Goal: Information Seeking & Learning: Learn about a topic

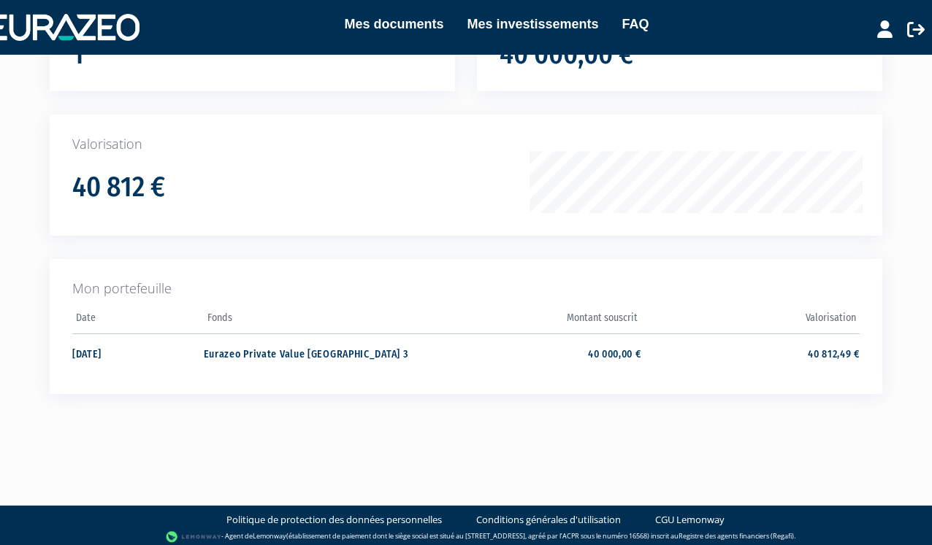
scroll to position [173, 0]
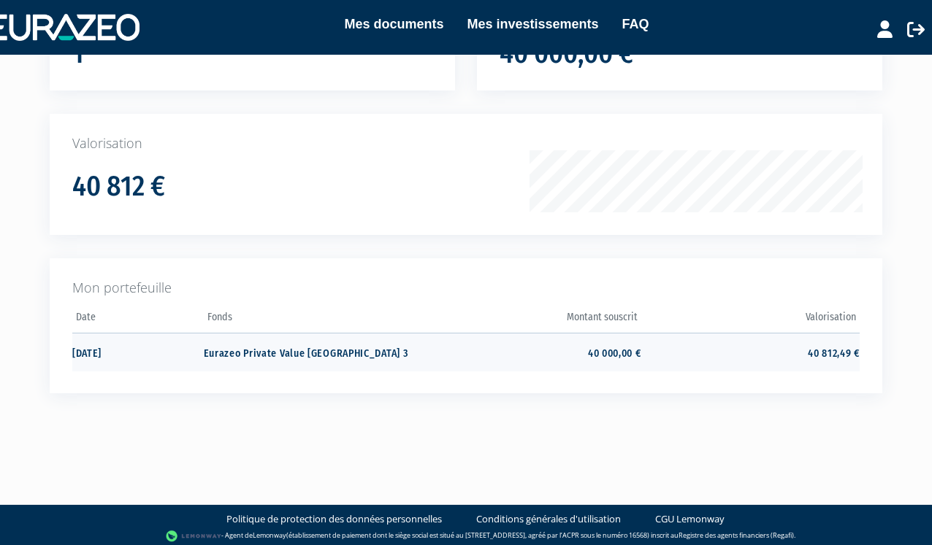
click at [491, 347] on td "40 000,00 €" at bounding box center [531, 352] width 218 height 39
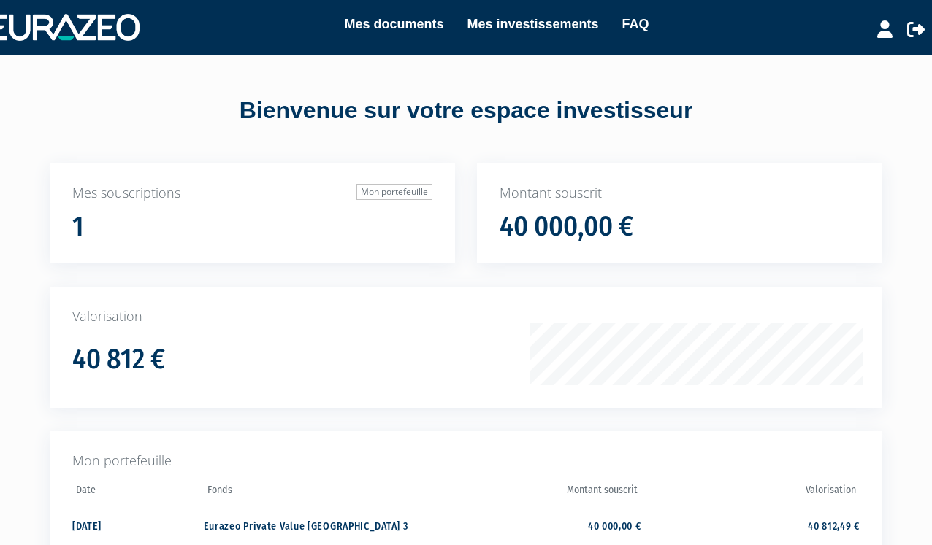
scroll to position [173, 0]
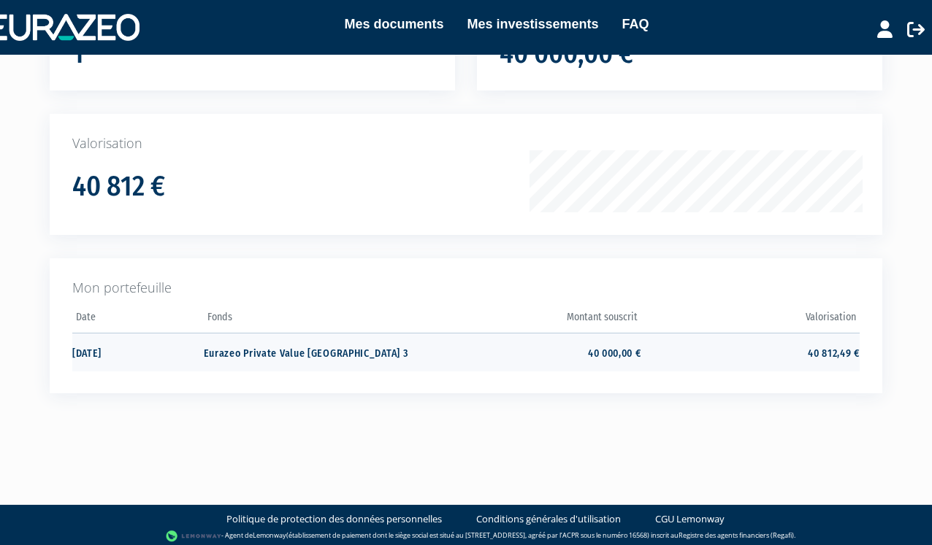
click at [431, 347] on td "40 000,00 €" at bounding box center [531, 352] width 218 height 39
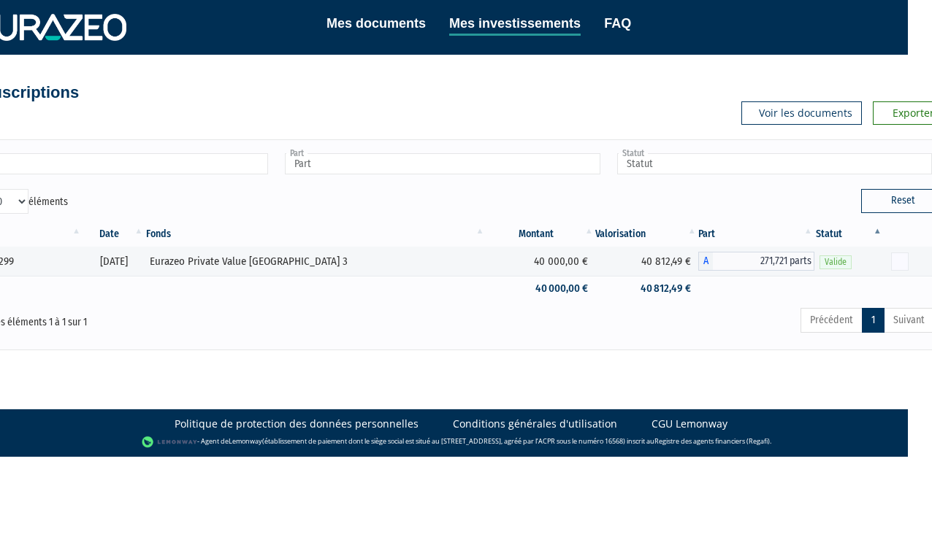
scroll to position [0, 38]
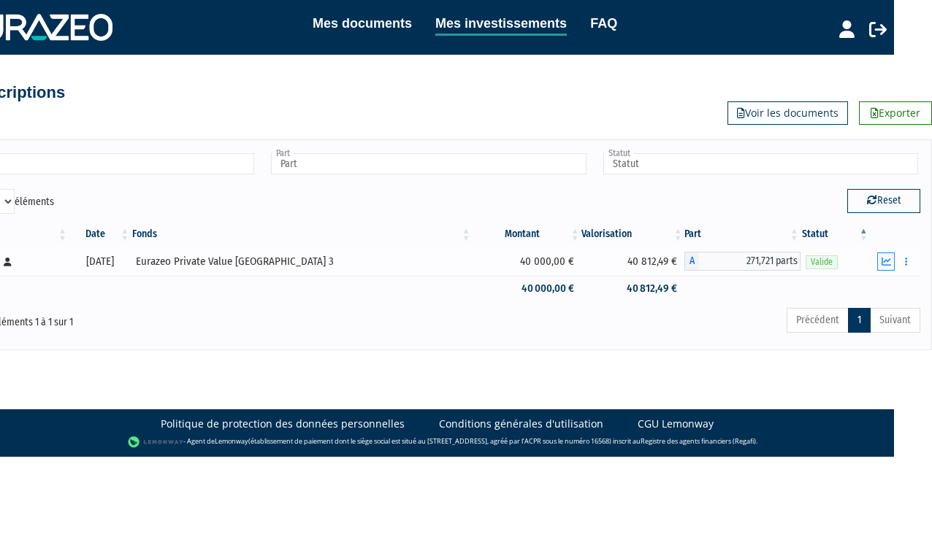
click at [885, 258] on icon "button" at bounding box center [885, 261] width 9 height 9
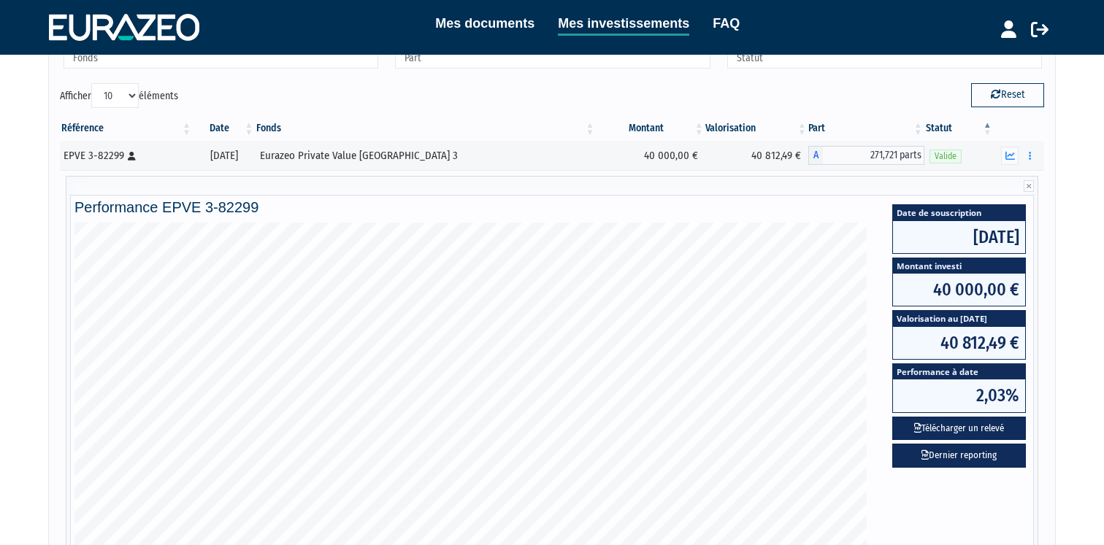
scroll to position [93, 0]
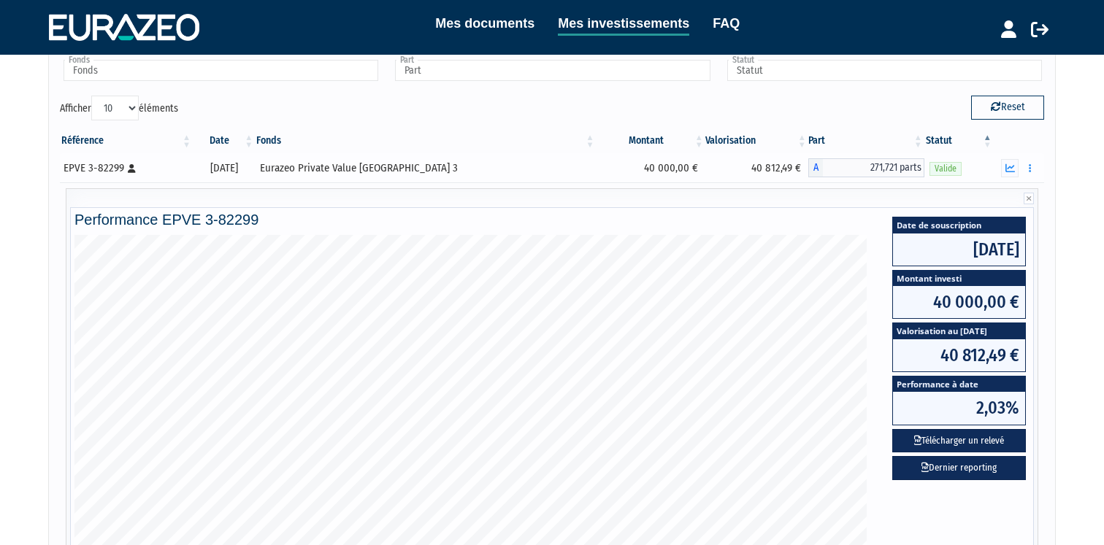
click at [516, 169] on div "Eurazeo Private Value Europe 3" at bounding box center [425, 168] width 331 height 15
click at [931, 166] on icon "button" at bounding box center [1009, 168] width 9 height 9
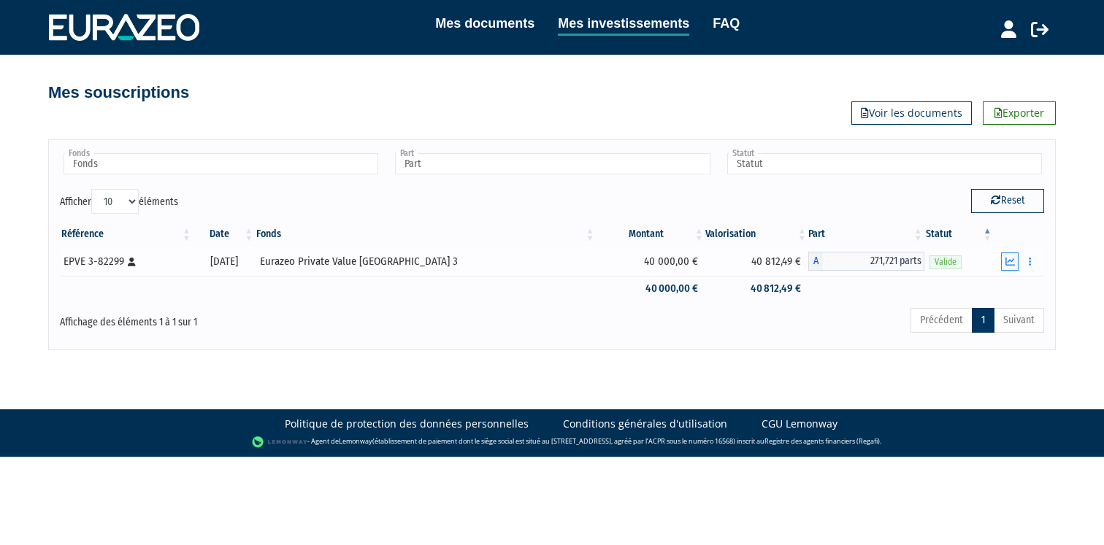
click at [931, 267] on button "button" at bounding box center [1010, 262] width 18 height 18
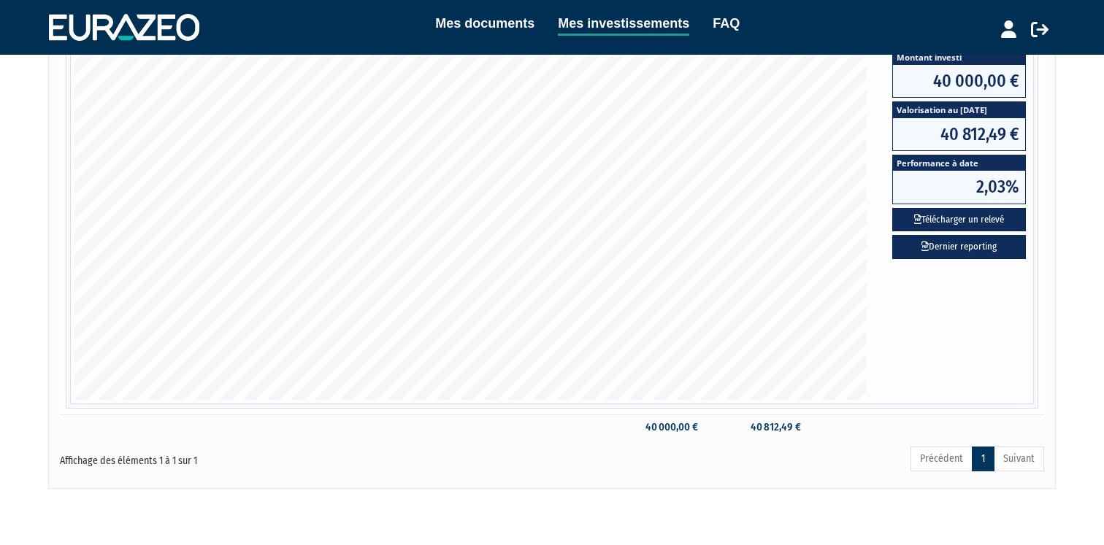
scroll to position [331, 0]
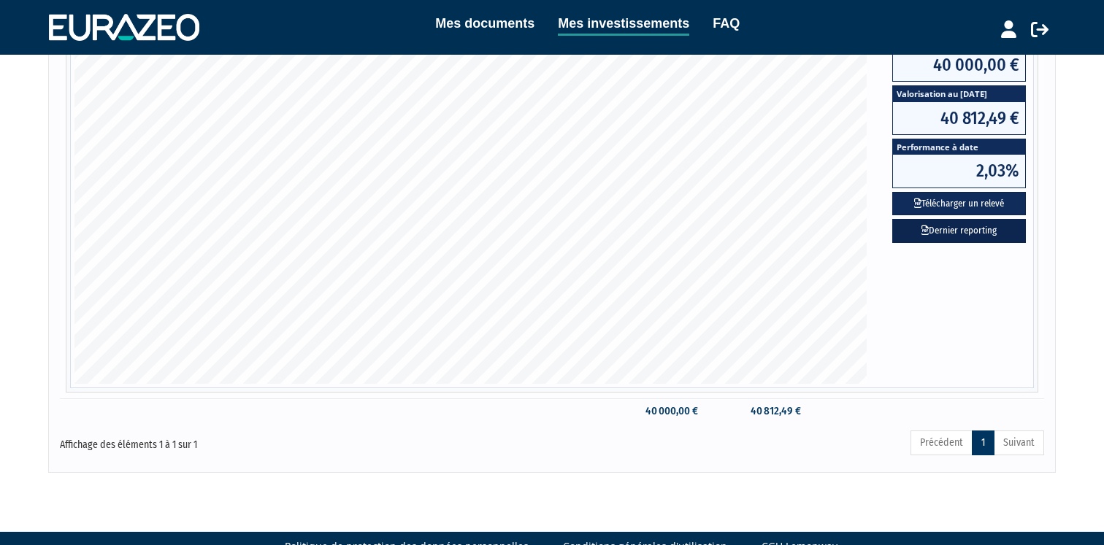
click at [931, 237] on link "Dernier reporting" at bounding box center [959, 231] width 134 height 24
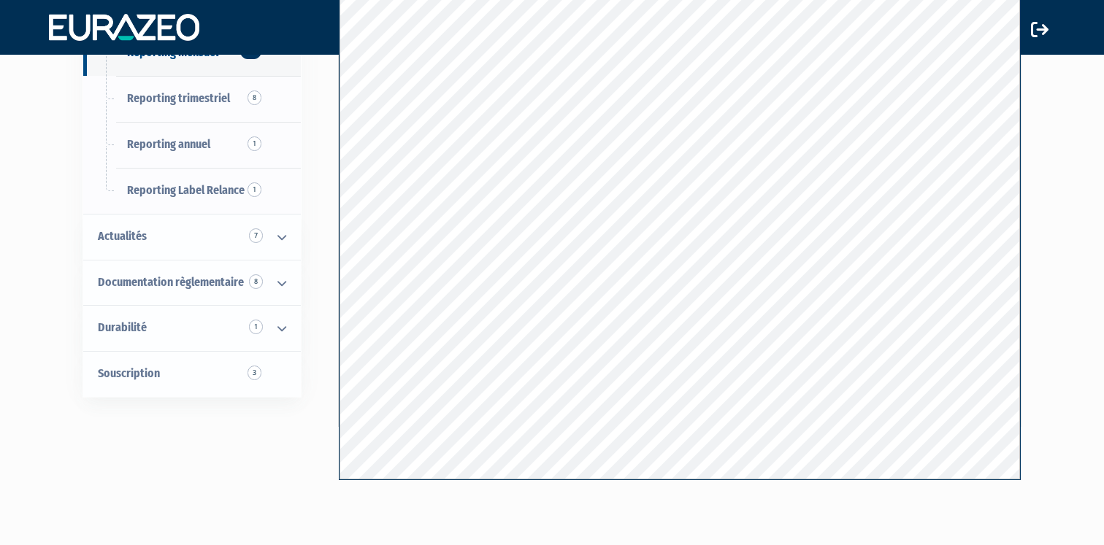
scroll to position [238, 0]
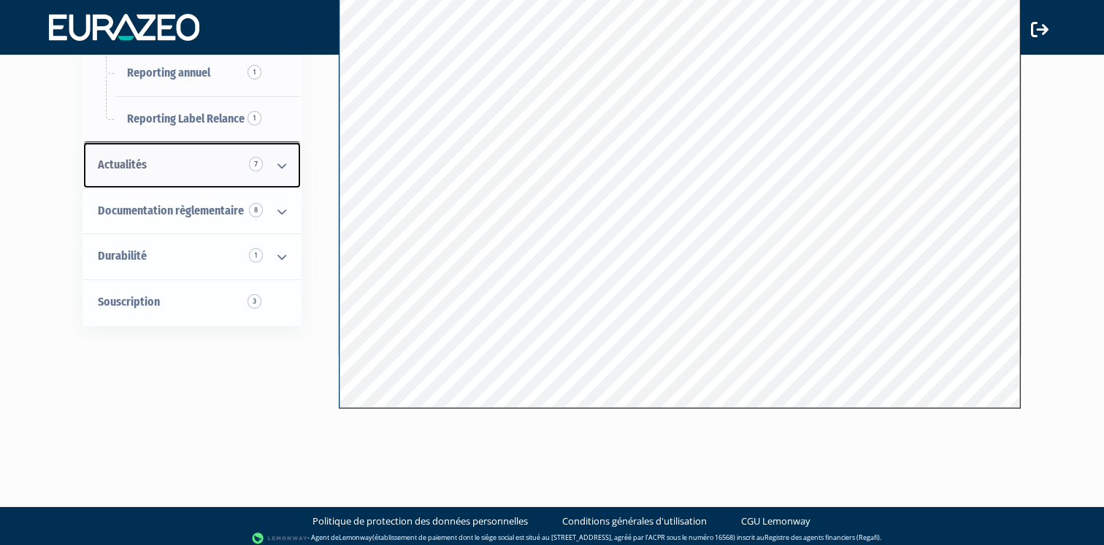
click at [200, 168] on link "Actualités 7" at bounding box center [192, 165] width 218 height 46
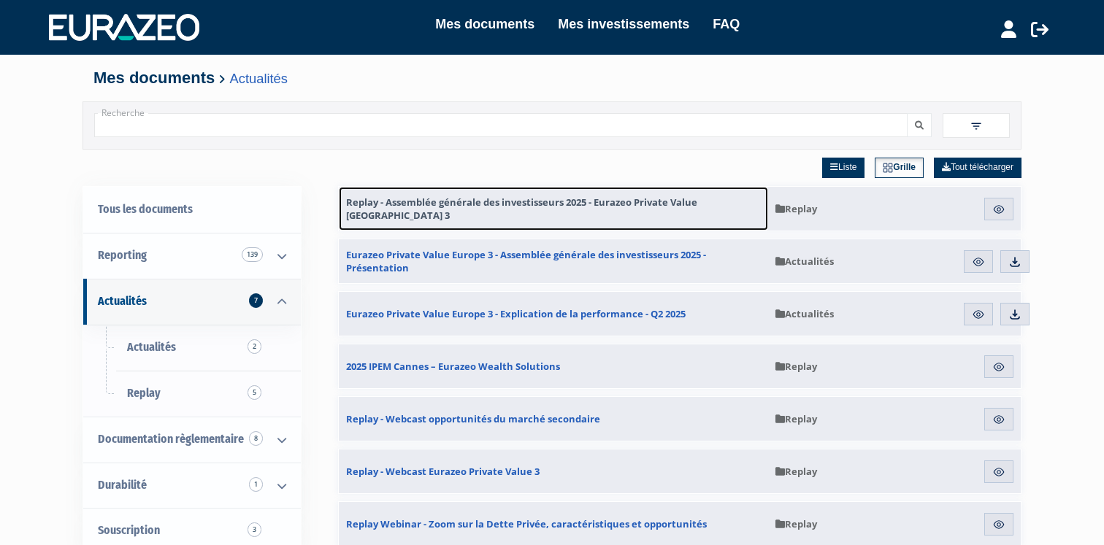
click at [524, 210] on span "Replay - Assemblée générale des investisseurs 2025 - Eurazeo Private Value [GEO…" at bounding box center [553, 209] width 415 height 26
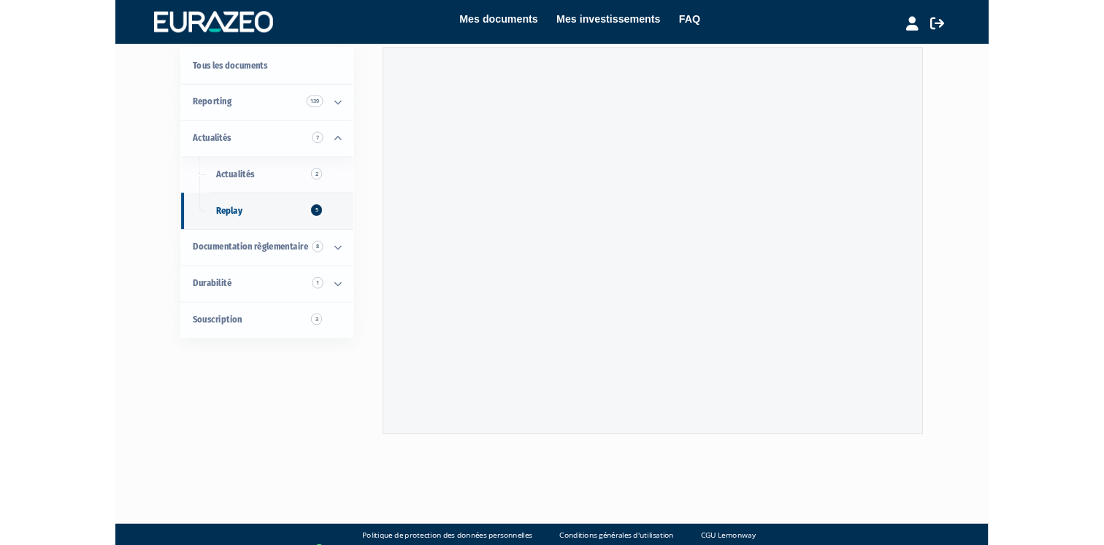
scroll to position [101, 0]
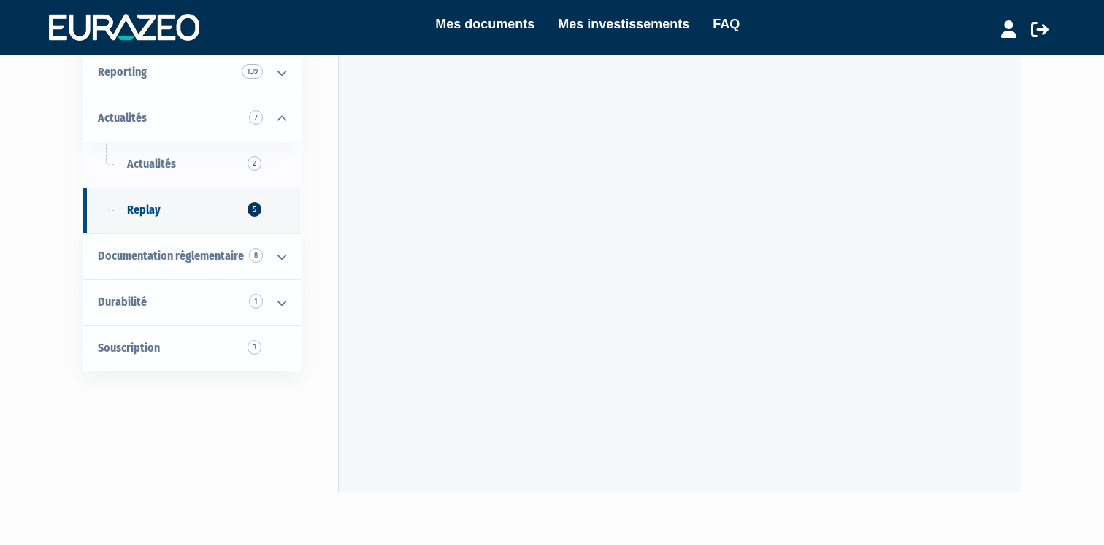
click at [1056, 92] on div "Mes documents Mes investissements FAQ Déconnexion Mes documents Mes investissem…" at bounding box center [552, 223] width 1104 height 648
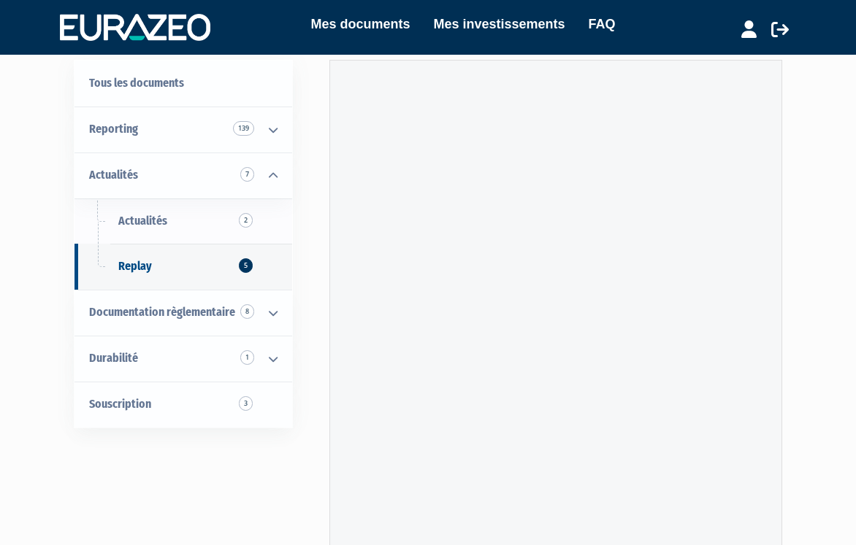
scroll to position [89, 0]
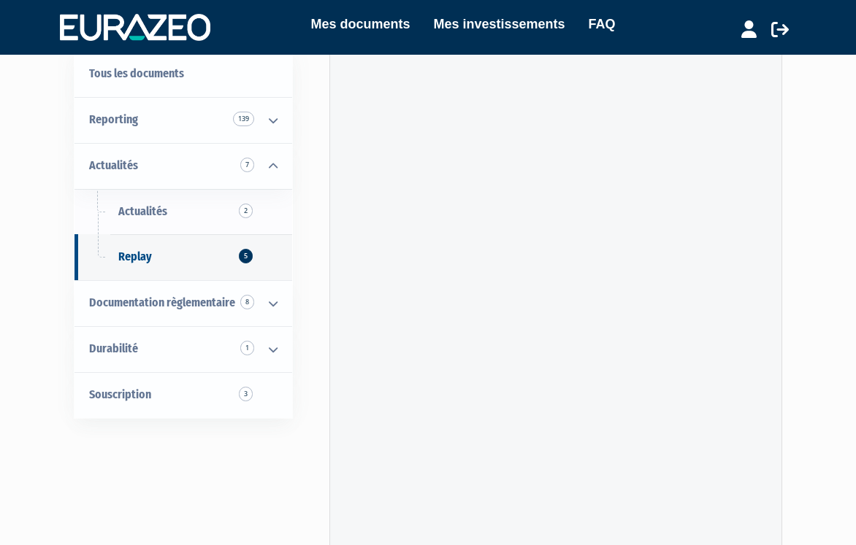
click at [845, 425] on div "Mes documents Mes investissements FAQ Déconnexion Mes documents Mes investissem…" at bounding box center [428, 253] width 856 height 685
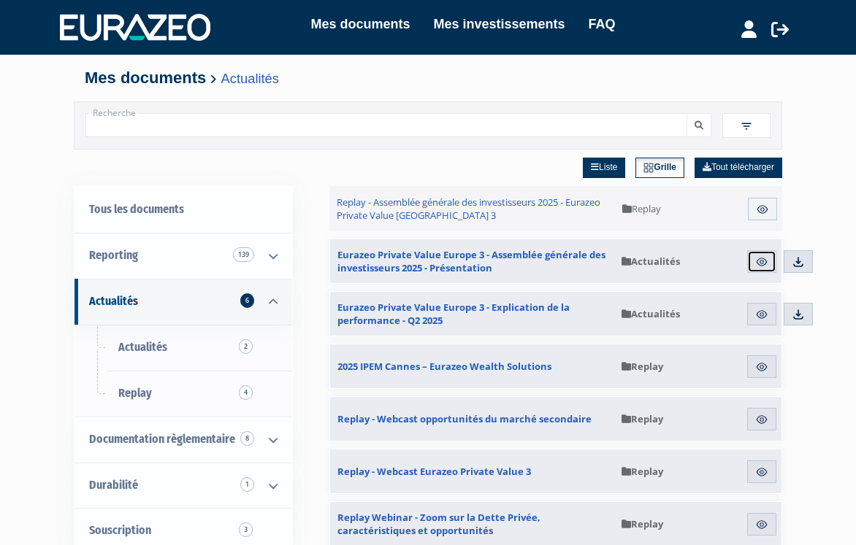
click at [762, 265] on img at bounding box center [761, 262] width 13 height 13
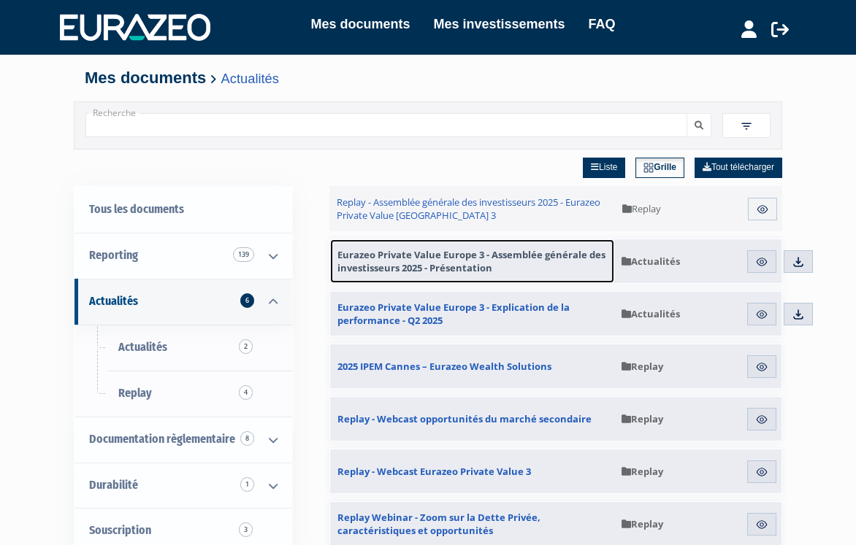
click at [553, 259] on span "Eurazeo Private Value Europe 3 - Assemblée générale des investisseurs 2025 - Pr…" at bounding box center [471, 261] width 269 height 26
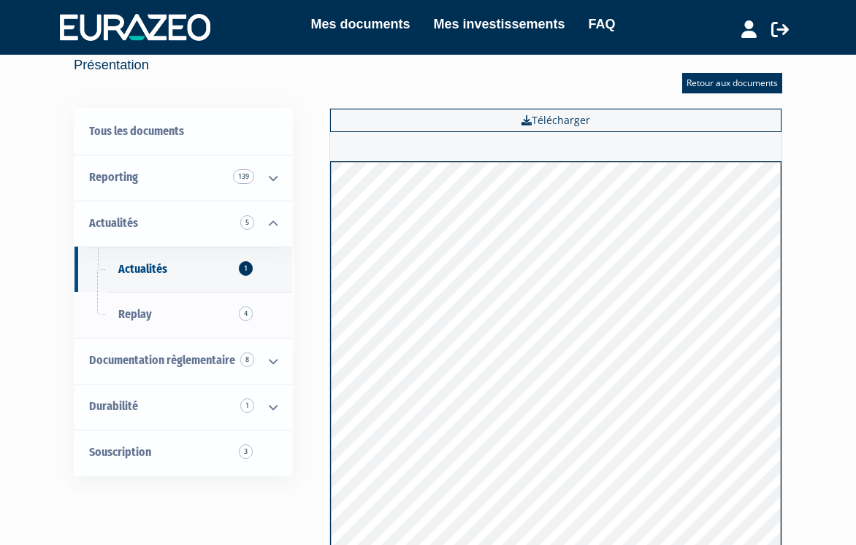
scroll to position [32, 0]
